Goal: Information Seeking & Learning: Check status

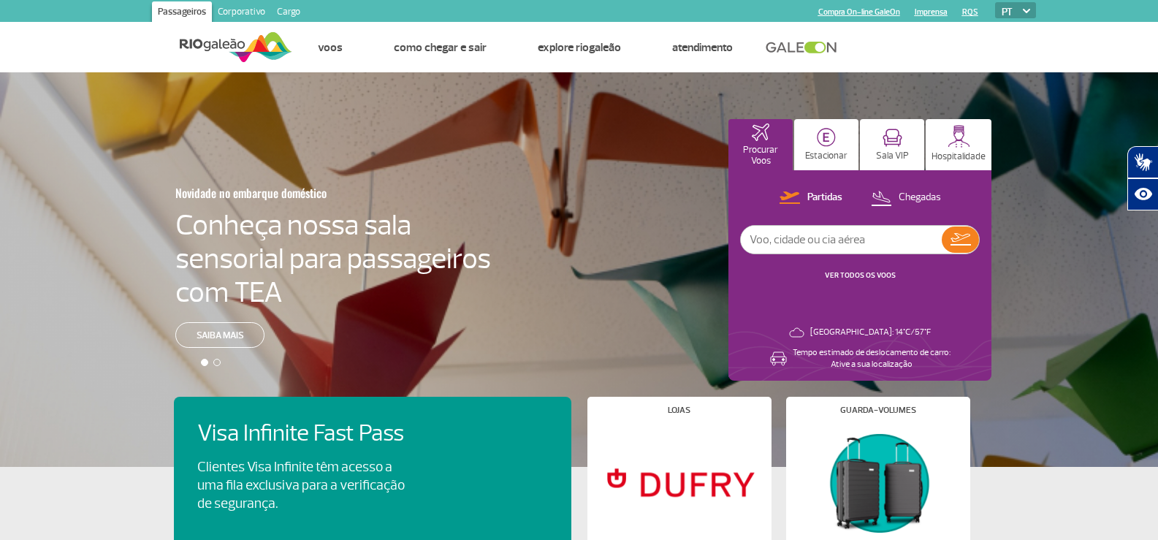
click at [861, 246] on input "text" at bounding box center [841, 240] width 201 height 28
type input "2041"
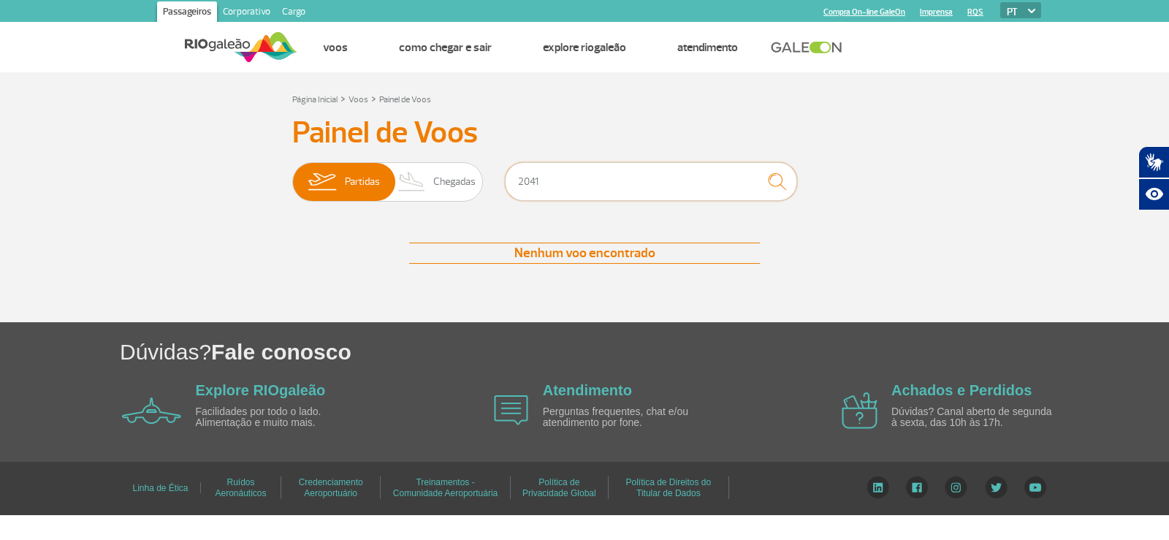
click at [542, 188] on input "2041" at bounding box center [651, 181] width 292 height 39
click at [542, 187] on input "2041" at bounding box center [651, 181] width 292 height 39
click at [539, 186] on input "2041" at bounding box center [651, 181] width 292 height 39
type input "2"
